Goal: Navigation & Orientation: Find specific page/section

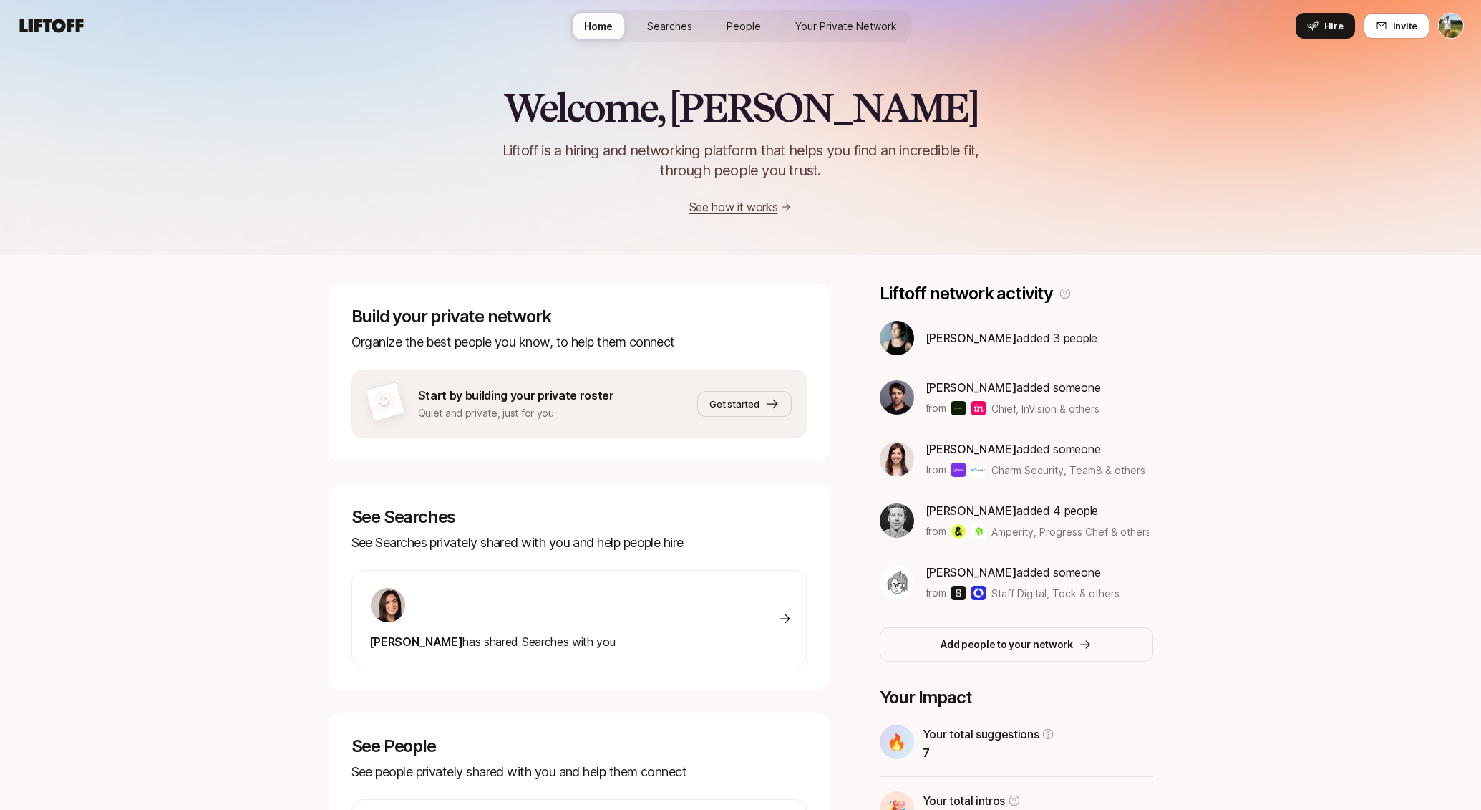
click at [692, 24] on span "Searches" at bounding box center [669, 26] width 45 height 15
click at [759, 32] on span "People" at bounding box center [744, 26] width 34 height 15
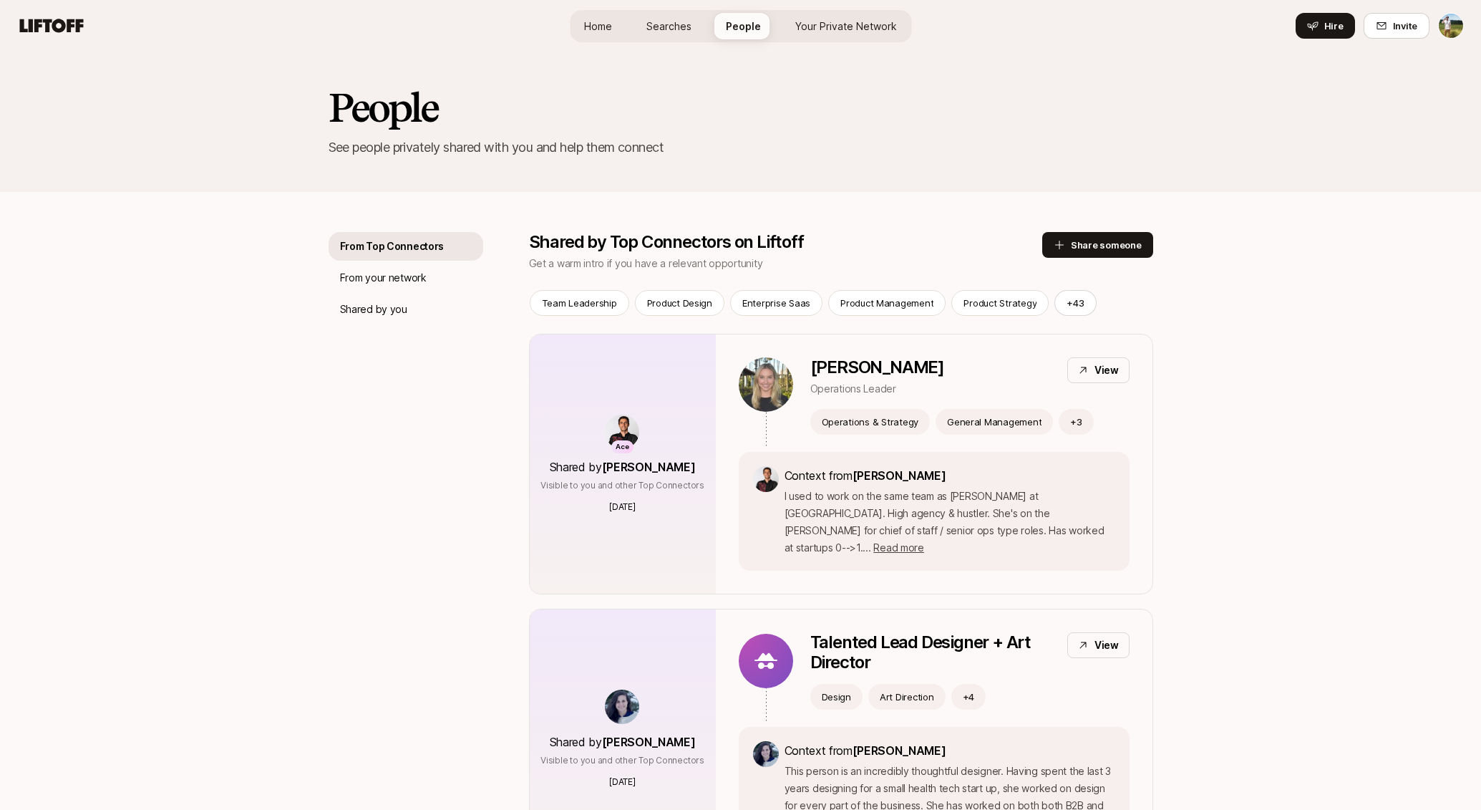
click at [823, 29] on span "Your Private Network" at bounding box center [847, 26] width 102 height 15
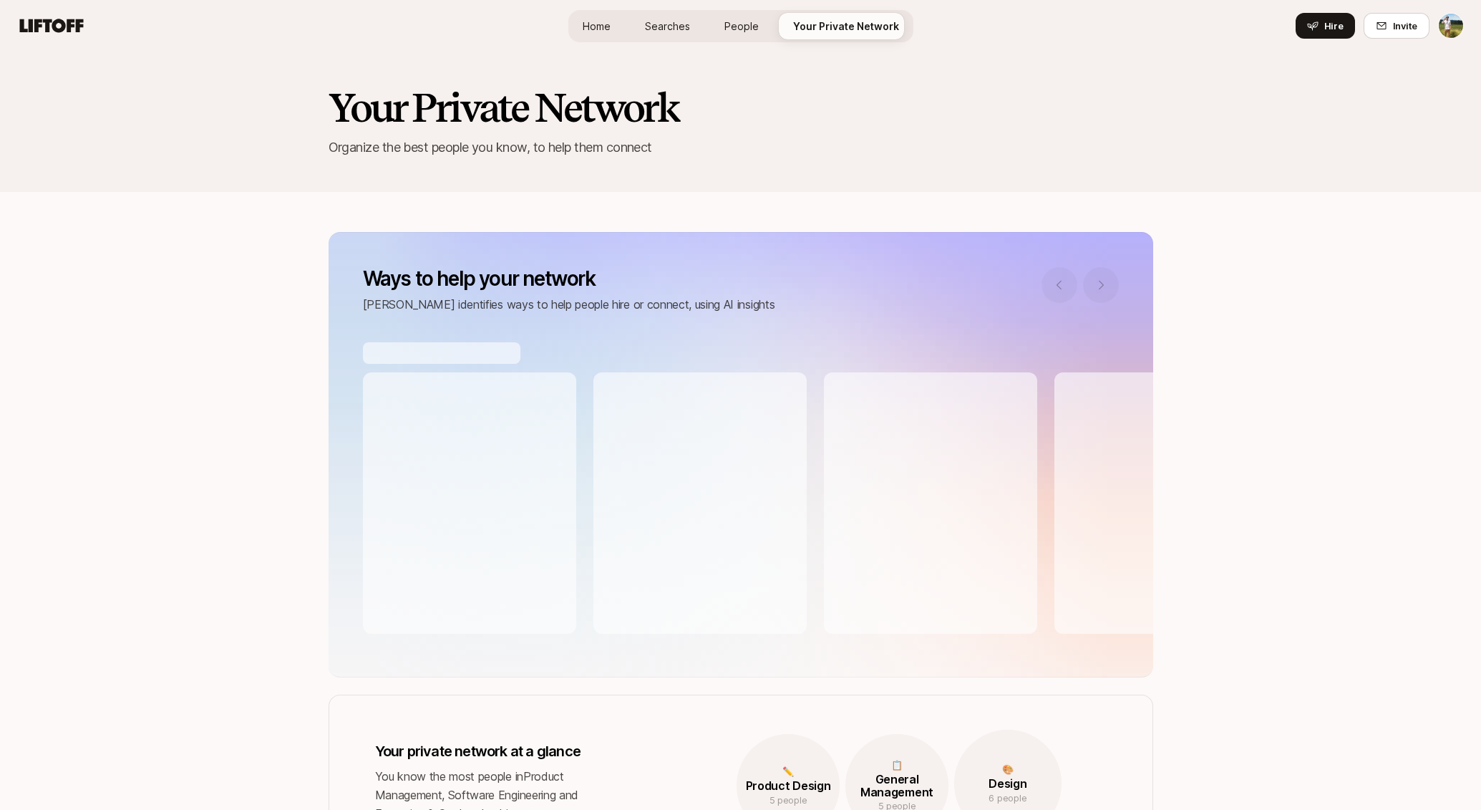
click at [663, 26] on span "Searches" at bounding box center [667, 26] width 45 height 15
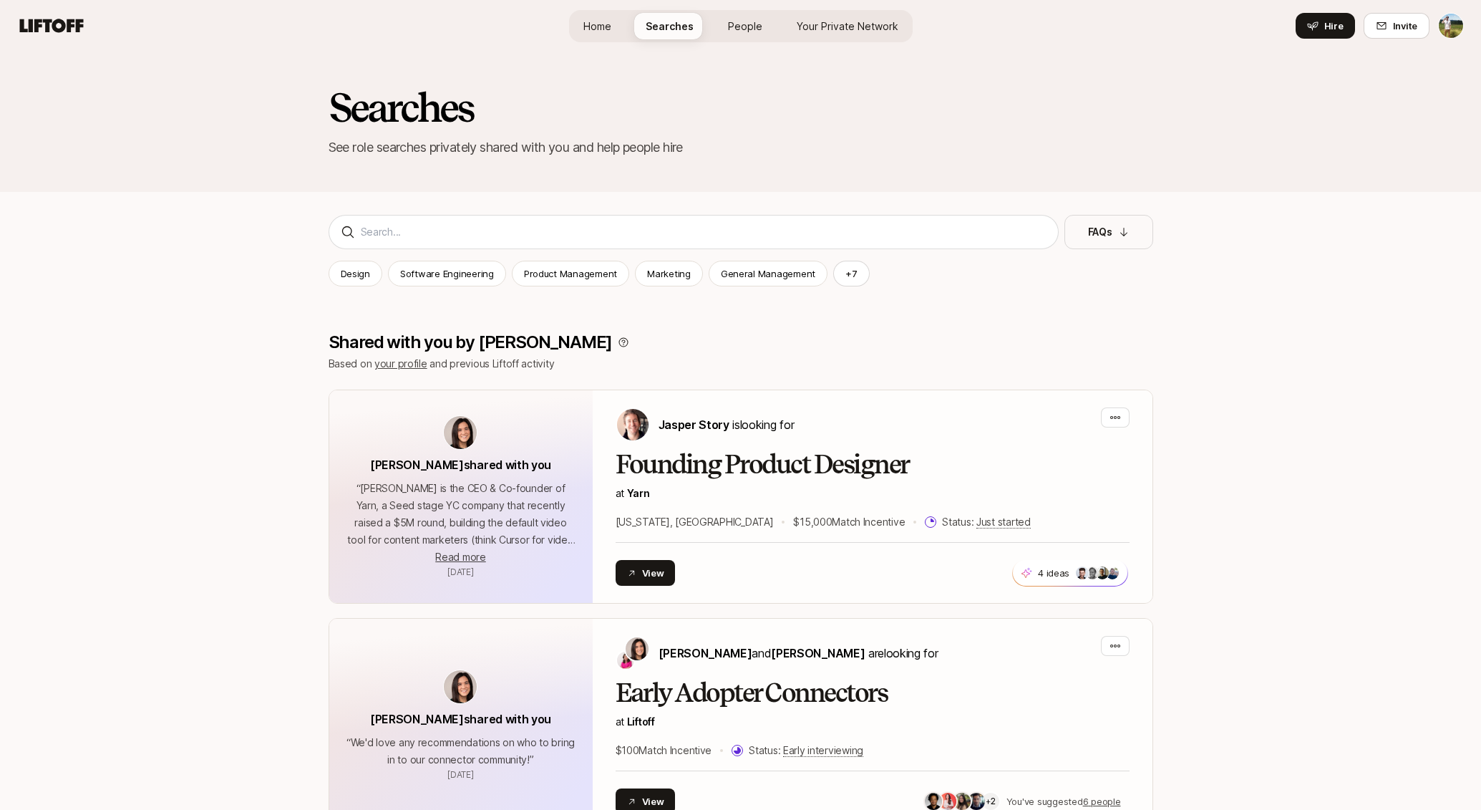
click at [589, 26] on span "Home" at bounding box center [598, 26] width 28 height 15
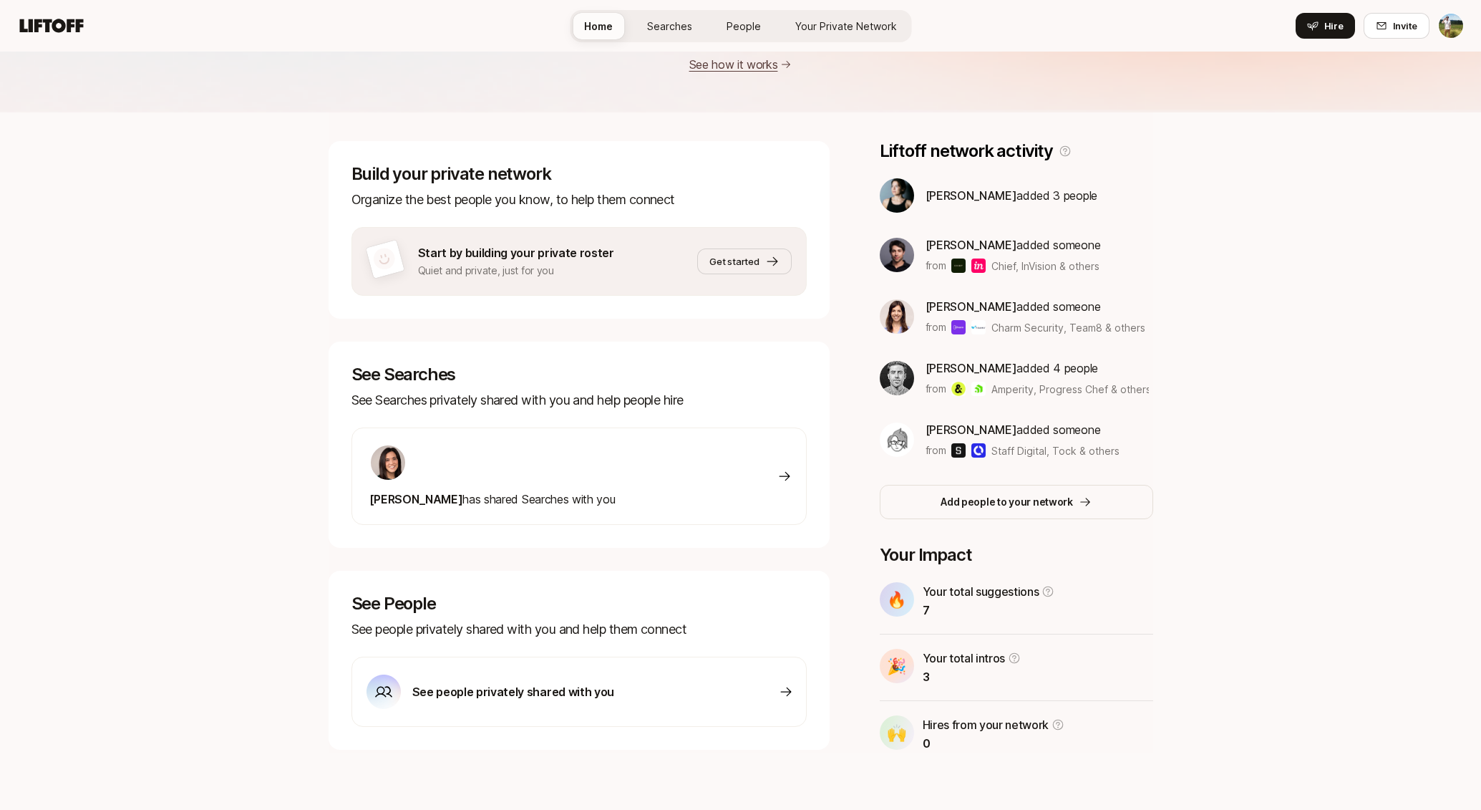
scroll to position [142, 0]
click at [740, 26] on span "People" at bounding box center [744, 26] width 34 height 15
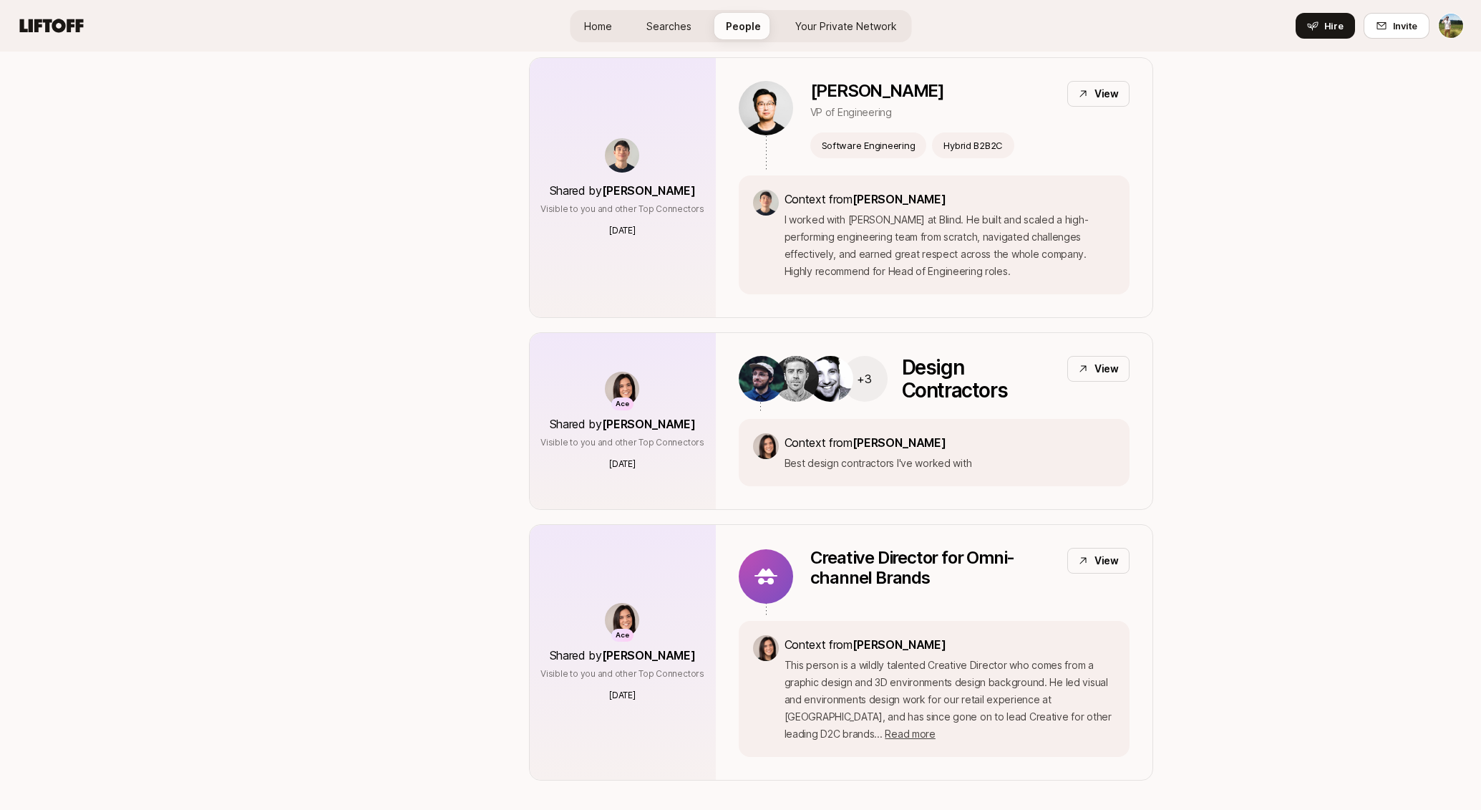
scroll to position [6425, 0]
click at [589, 30] on span "Home" at bounding box center [598, 26] width 28 height 15
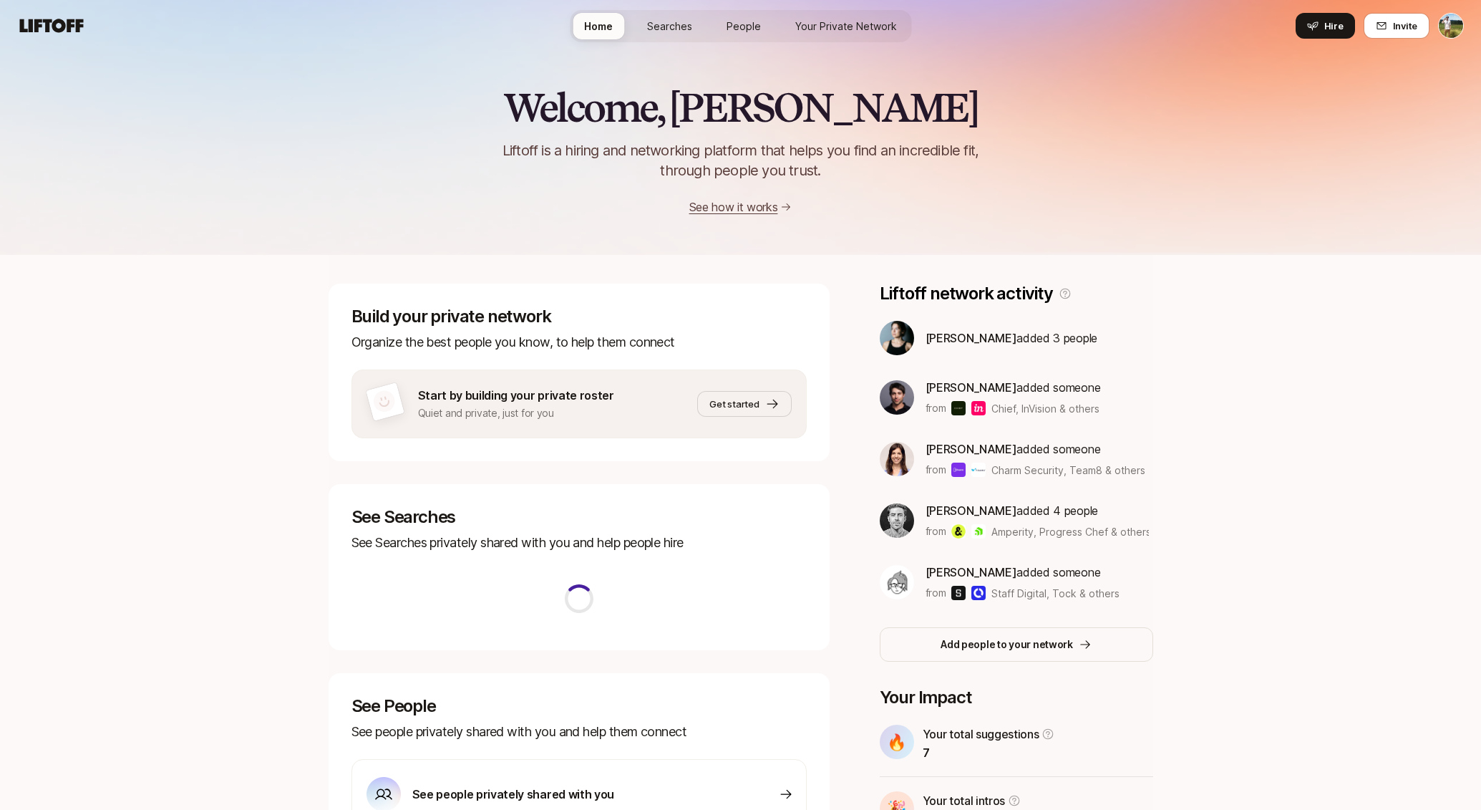
click at [666, 26] on span "Searches" at bounding box center [669, 26] width 45 height 15
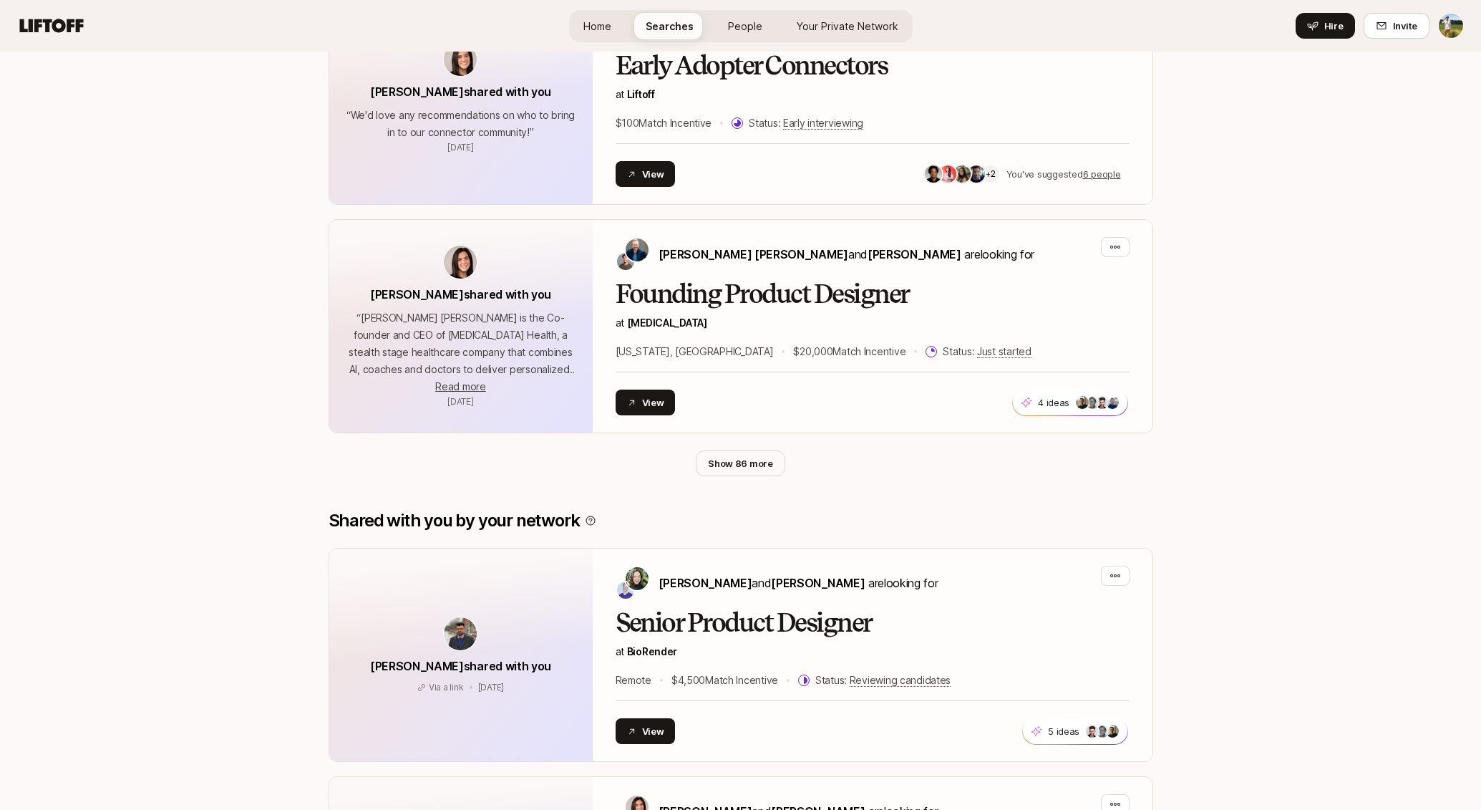
scroll to position [614, 0]
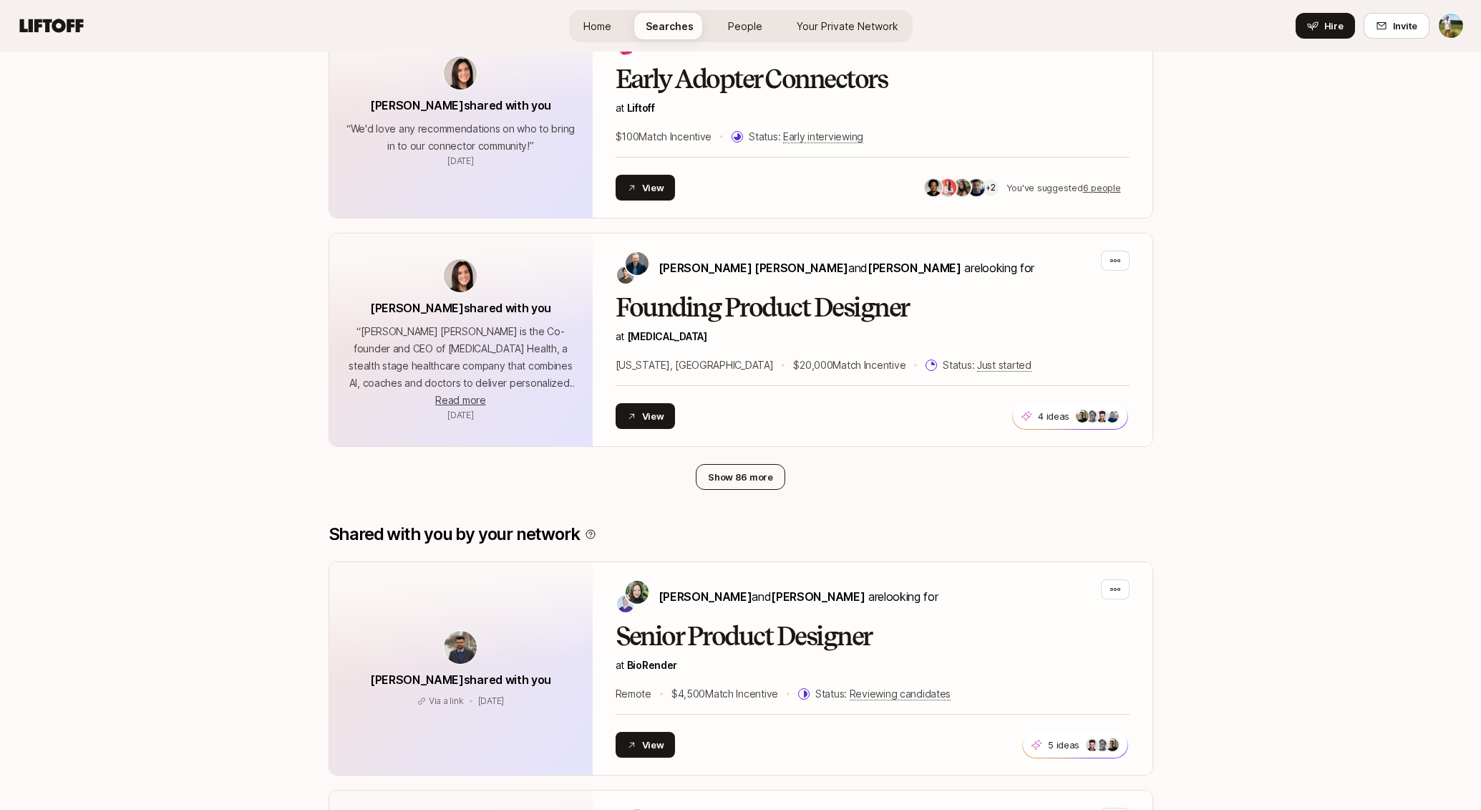
click at [738, 475] on button "Show 86 more" at bounding box center [741, 477] width 90 height 26
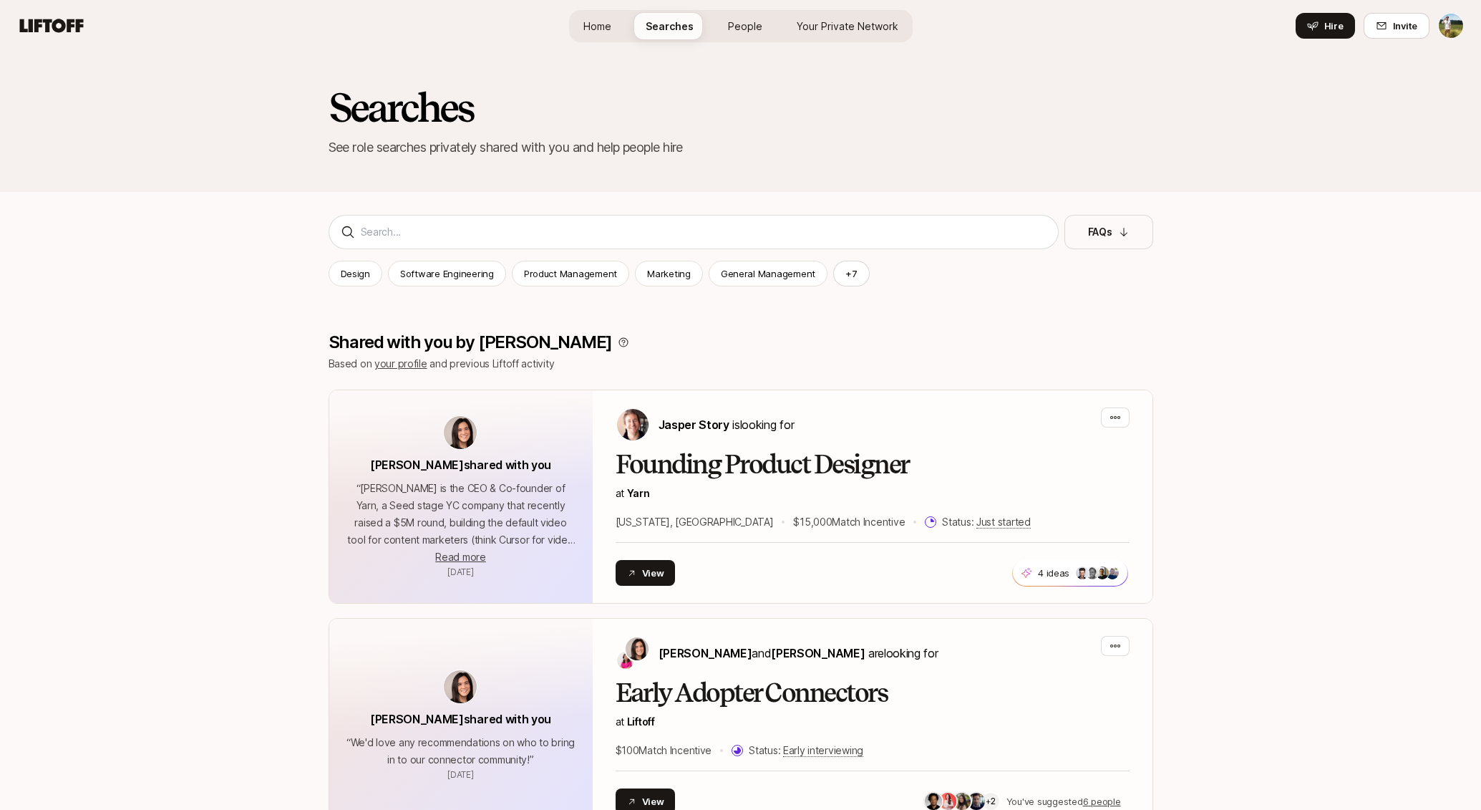
scroll to position [0, 0]
click at [837, 22] on span "Your Private Network" at bounding box center [848, 26] width 102 height 15
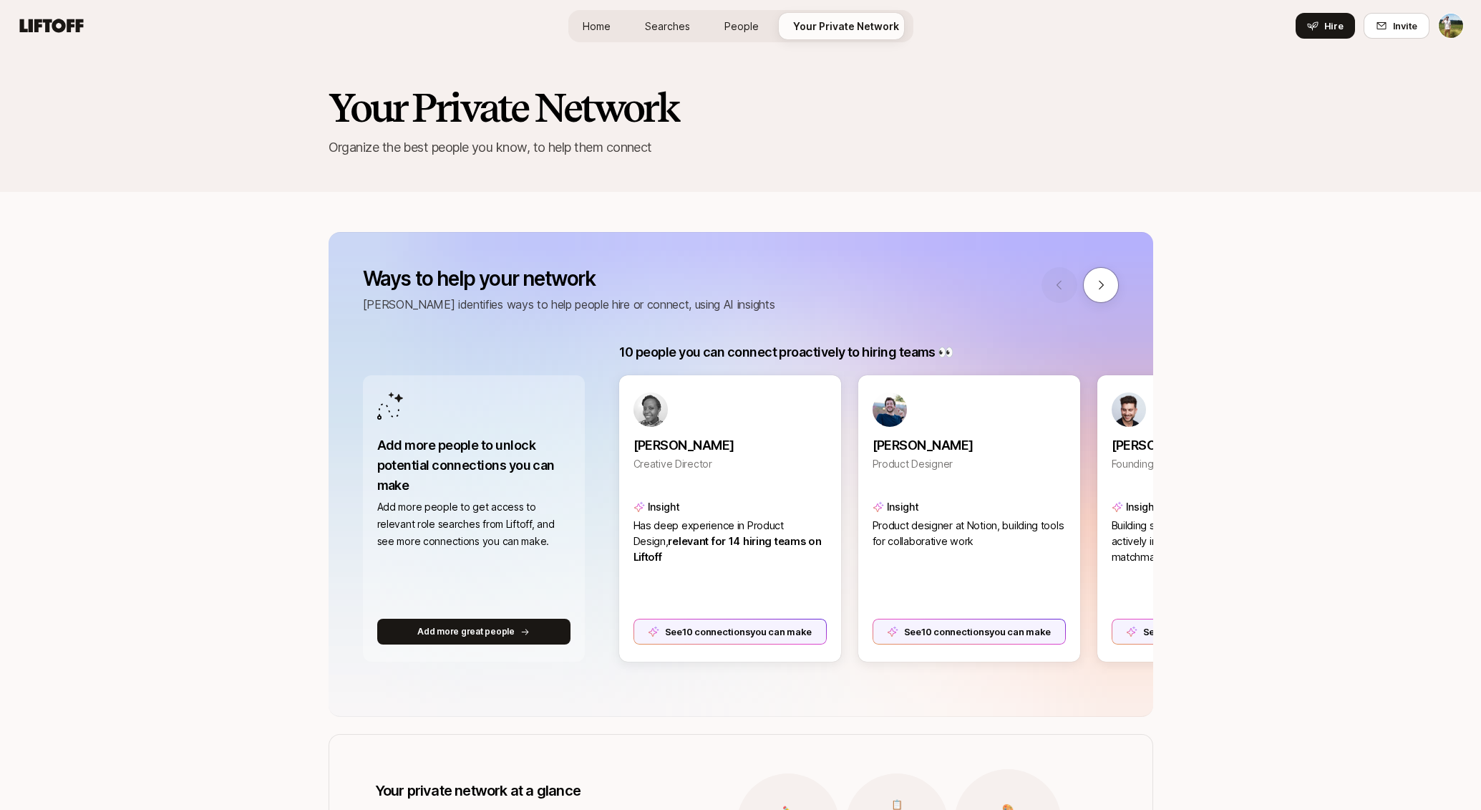
click at [599, 23] on span "Home" at bounding box center [597, 26] width 28 height 15
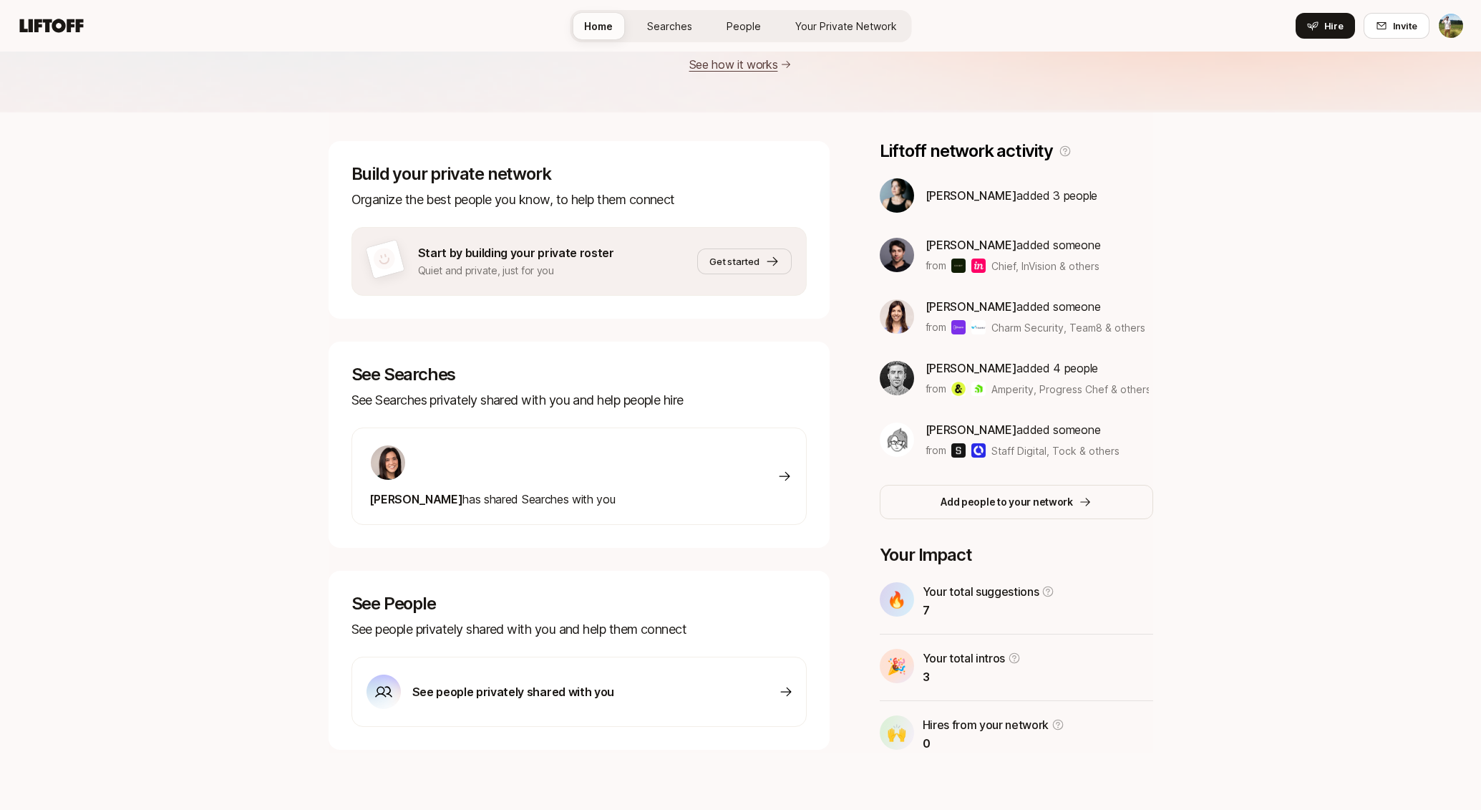
scroll to position [142, 0]
click at [1416, 26] on span "Invite" at bounding box center [1405, 26] width 24 height 14
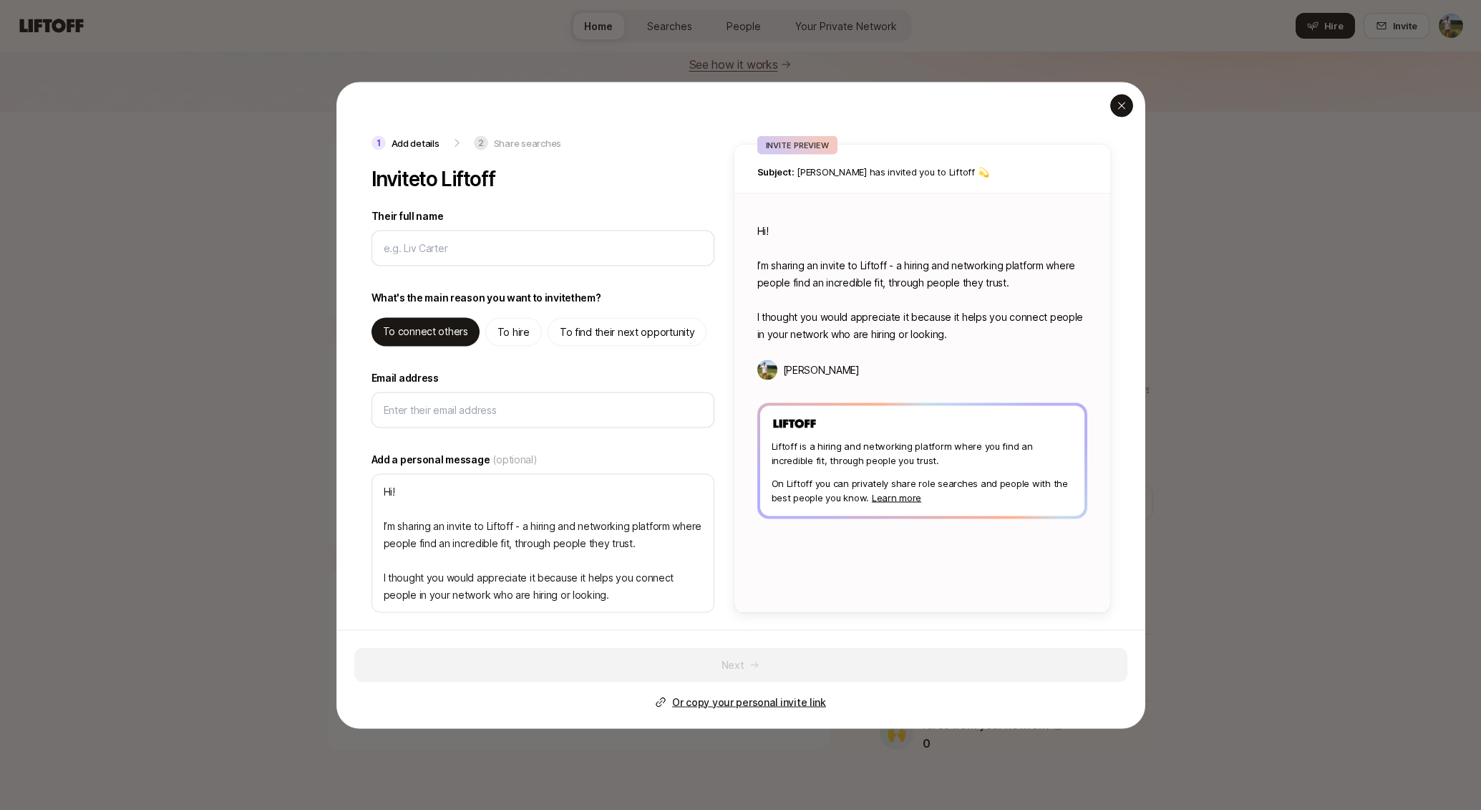
type textarea "x"
click at [1125, 104] on icon "button" at bounding box center [1121, 105] width 11 height 11
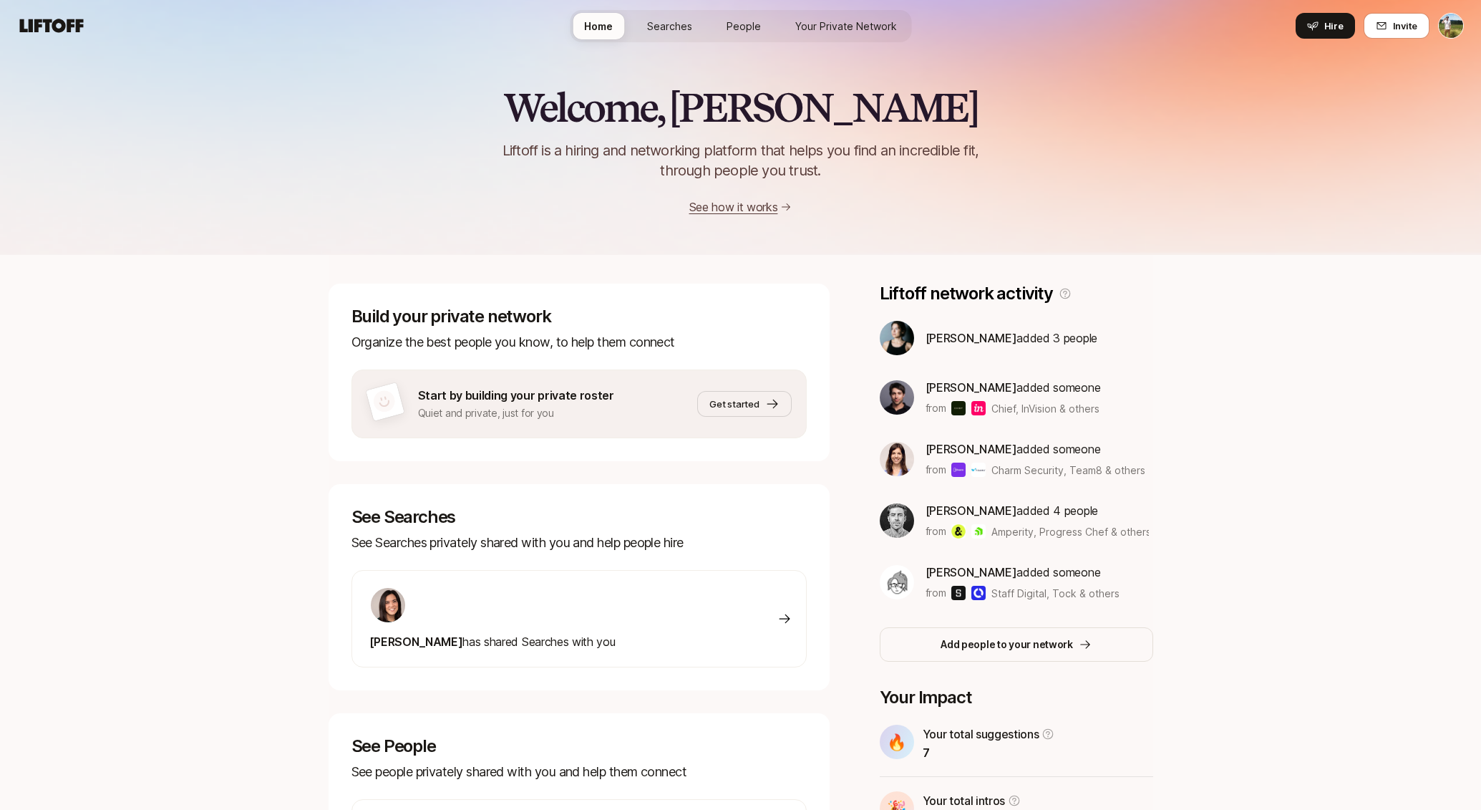
scroll to position [0, 0]
